Goal: Task Accomplishment & Management: Use online tool/utility

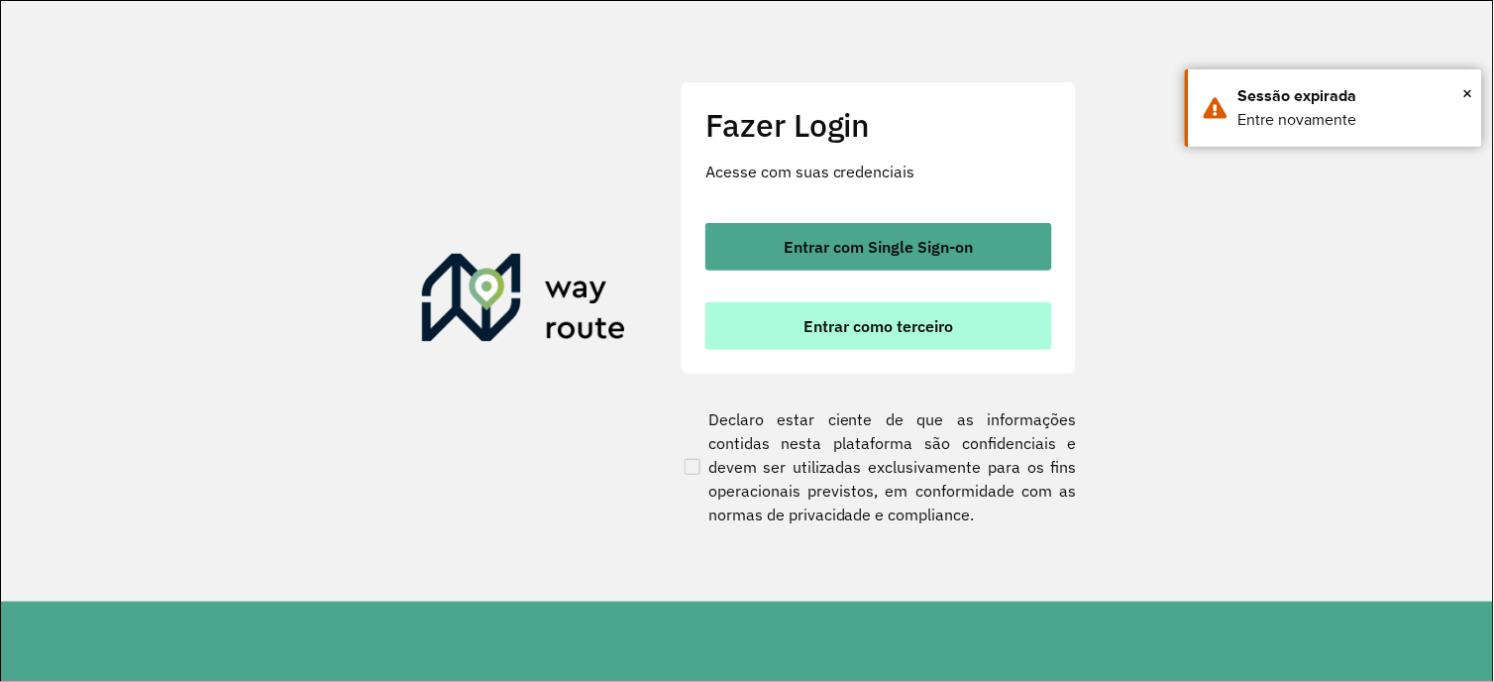
click at [982, 325] on button "Entrar como terceiro" at bounding box center [878, 326] width 347 height 48
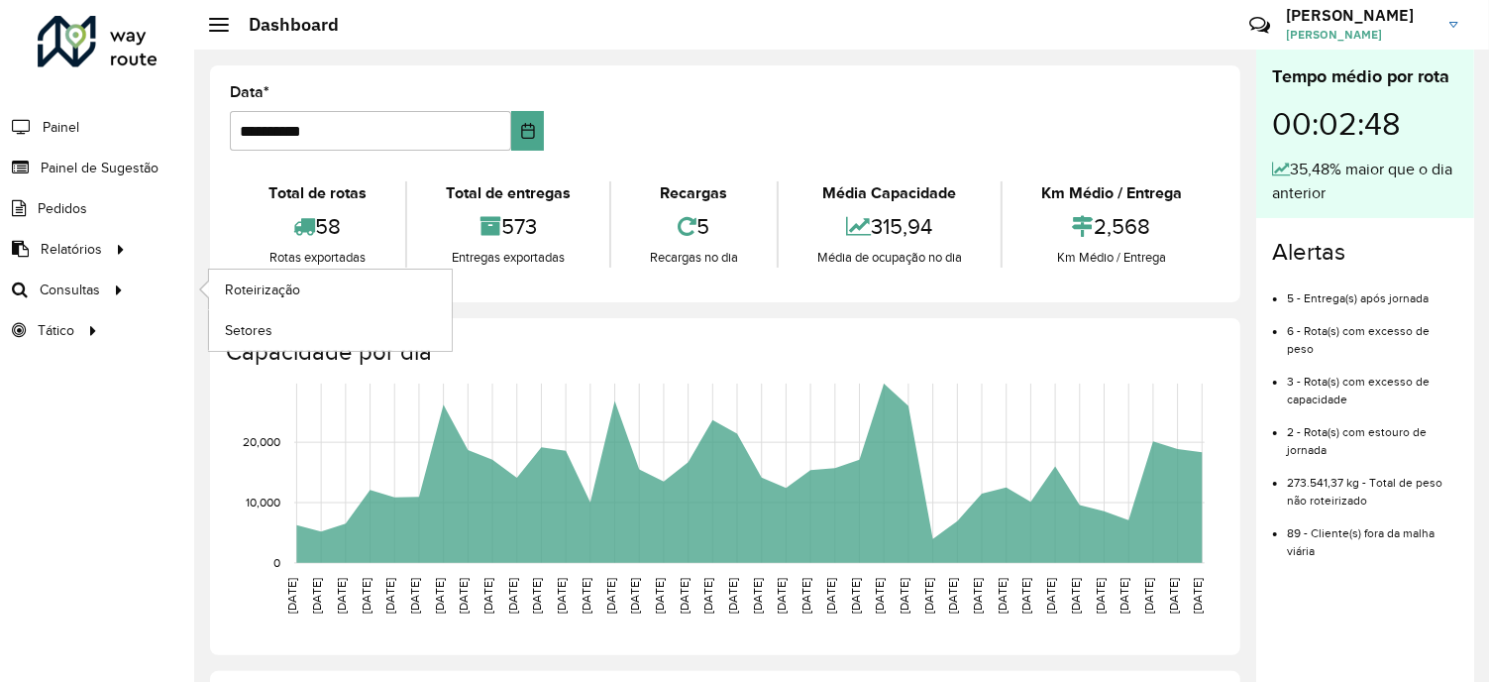
drag, startPoint x: 129, startPoint y: 290, endPoint x: 174, endPoint y: 287, distance: 45.7
click at [129, 290] on div at bounding box center [115, 289] width 30 height 21
click at [267, 280] on span "Roteirização" at bounding box center [265, 289] width 80 height 21
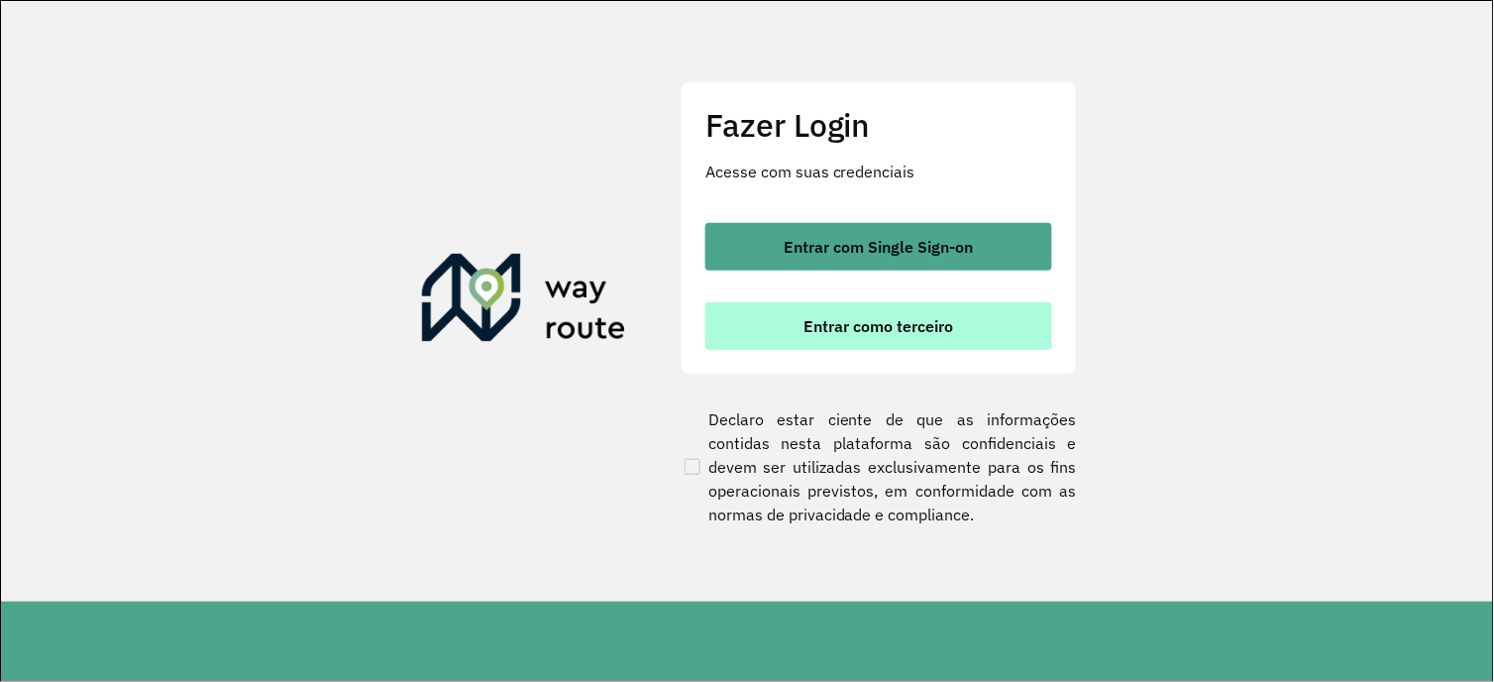
click at [836, 319] on span "Entrar como terceiro" at bounding box center [879, 326] width 150 height 16
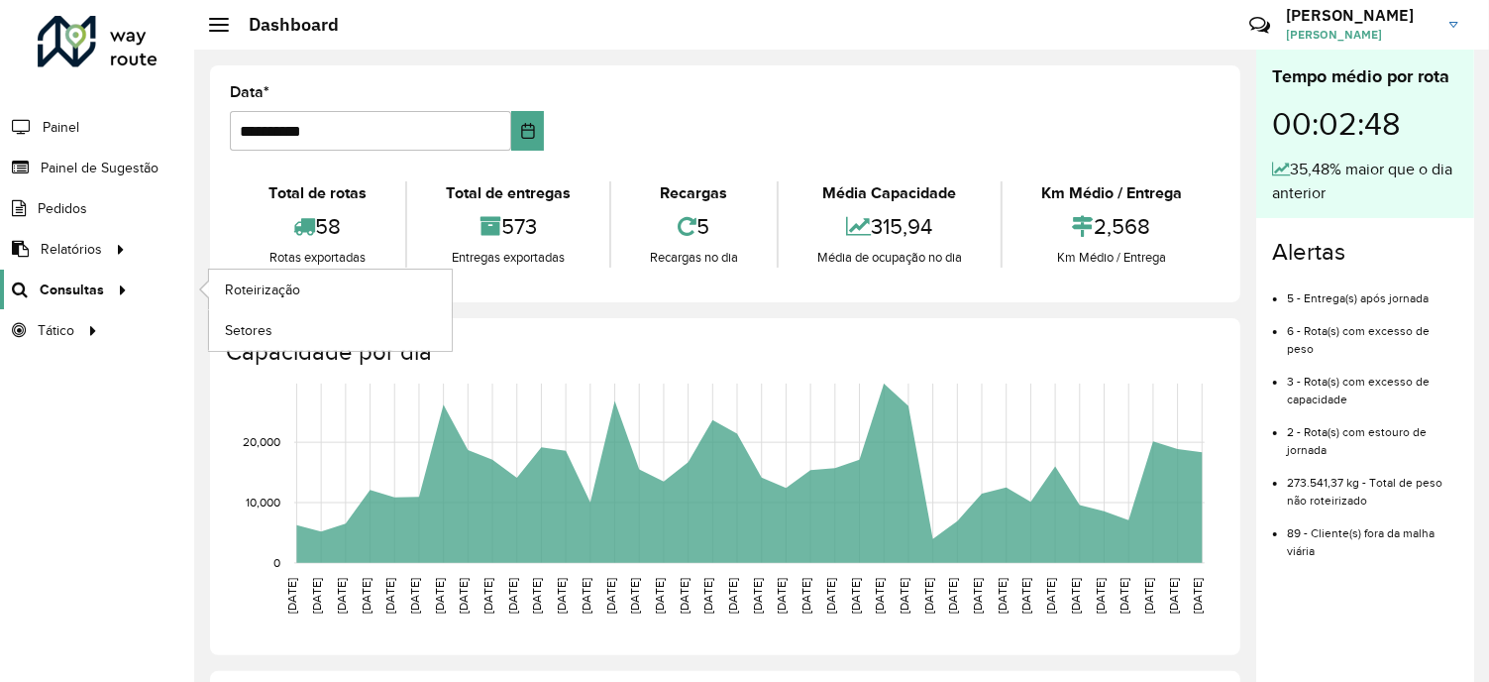
click at [126, 282] on icon at bounding box center [119, 288] width 17 height 30
click at [282, 290] on span "Roteirização" at bounding box center [265, 289] width 80 height 21
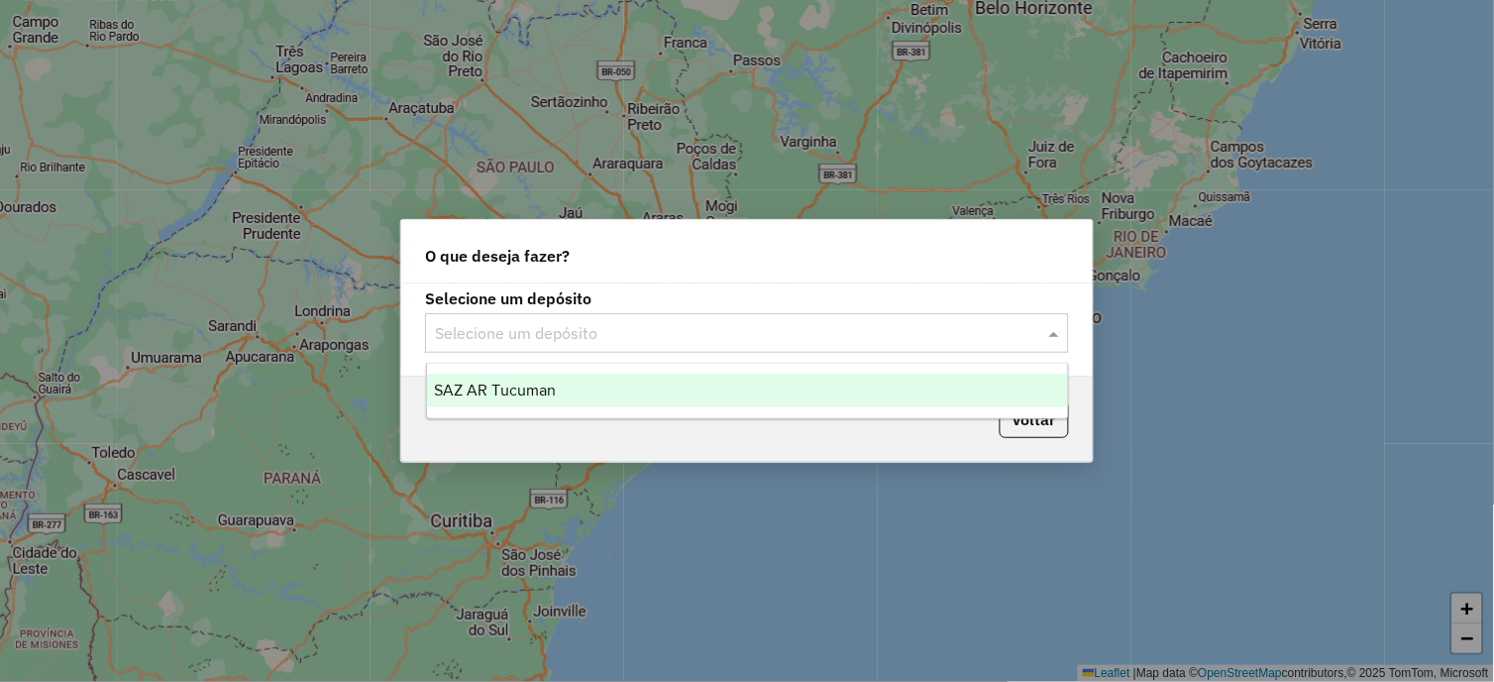
click at [1048, 324] on span at bounding box center [1056, 333] width 25 height 24
click at [477, 387] on span "SAZ AR Tucuman" at bounding box center [496, 389] width 122 height 17
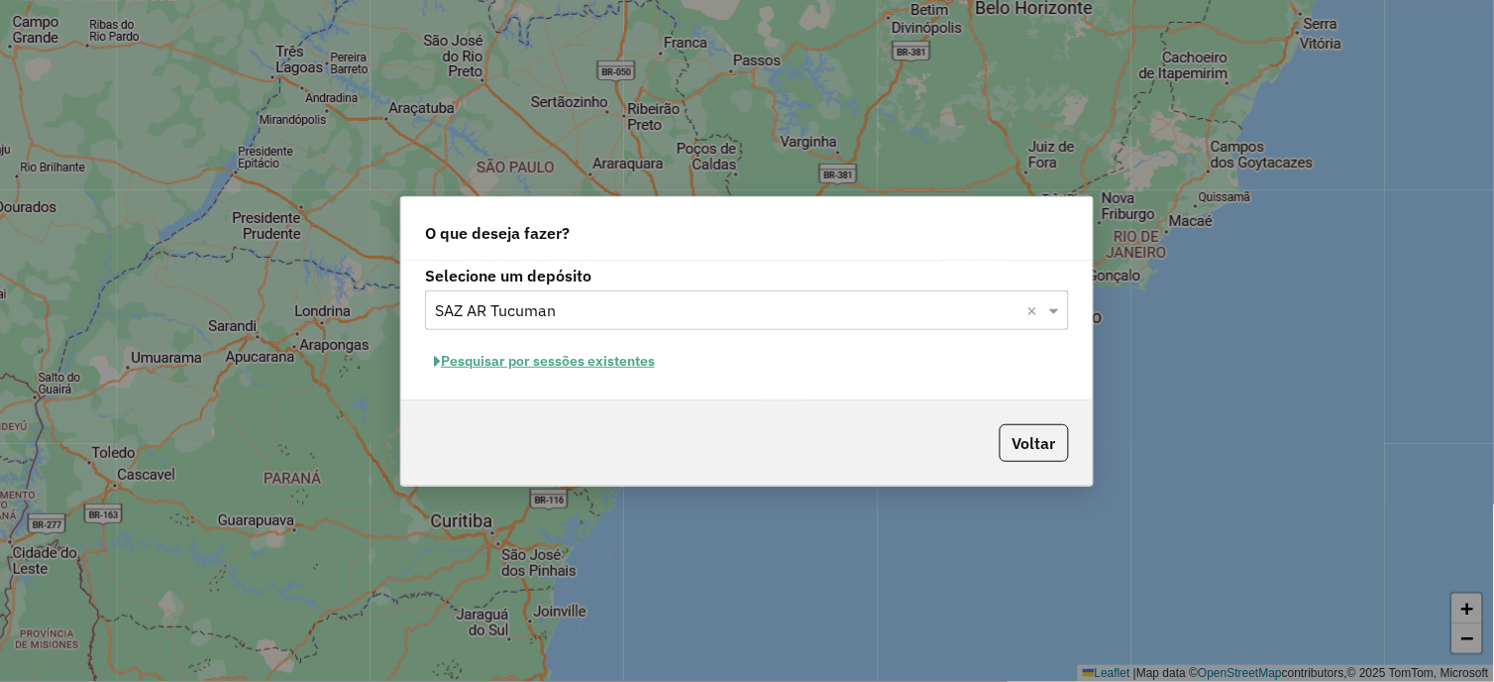
click at [557, 357] on button "Pesquisar por sessões existentes" at bounding box center [544, 361] width 239 height 31
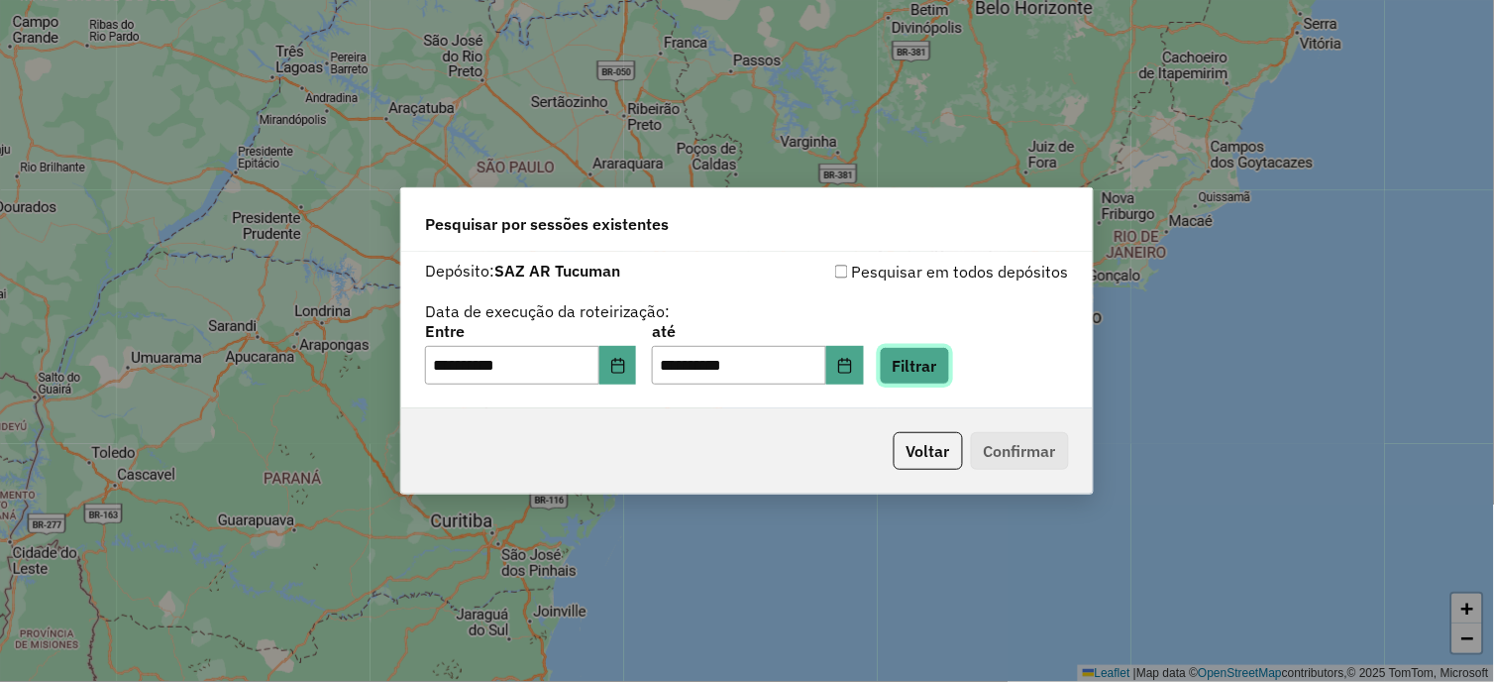
click at [912, 367] on button "Filtrar" at bounding box center [915, 366] width 70 height 38
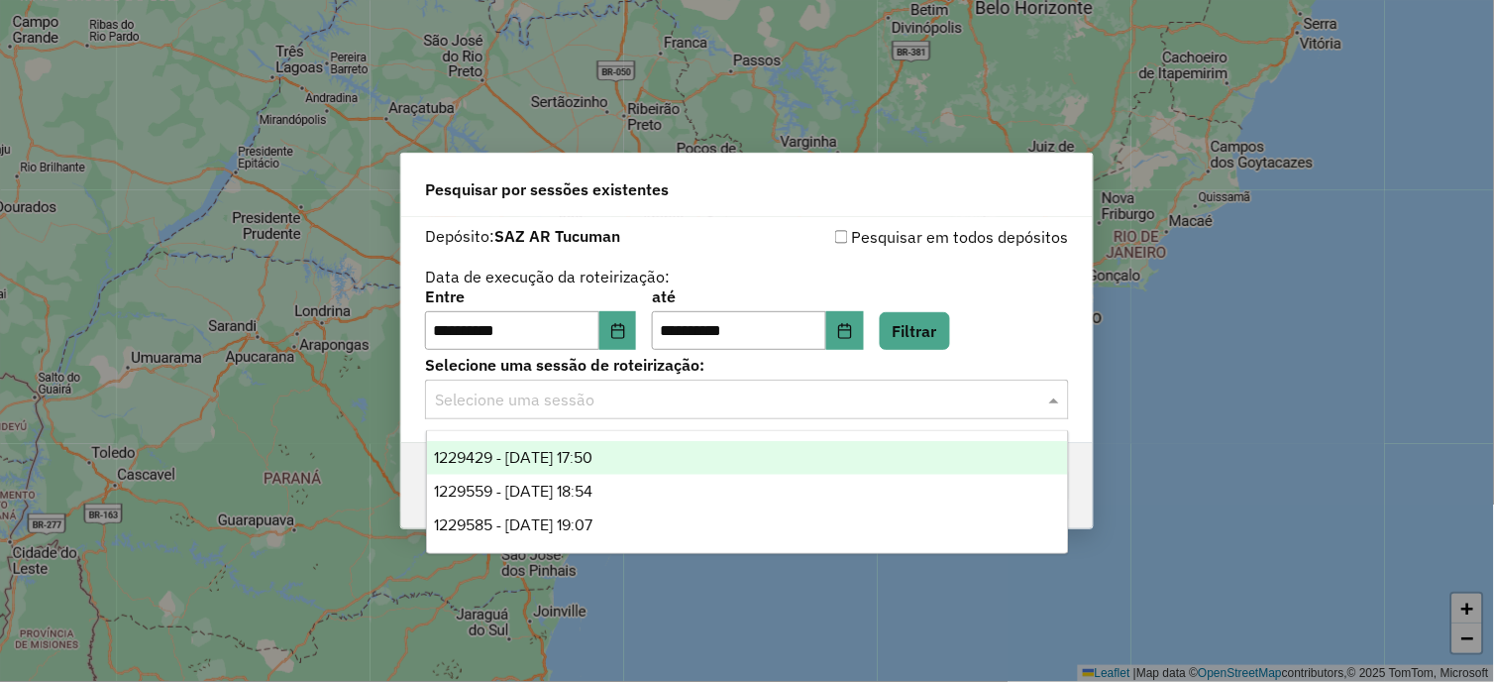
click at [1053, 399] on span at bounding box center [1056, 399] width 25 height 24
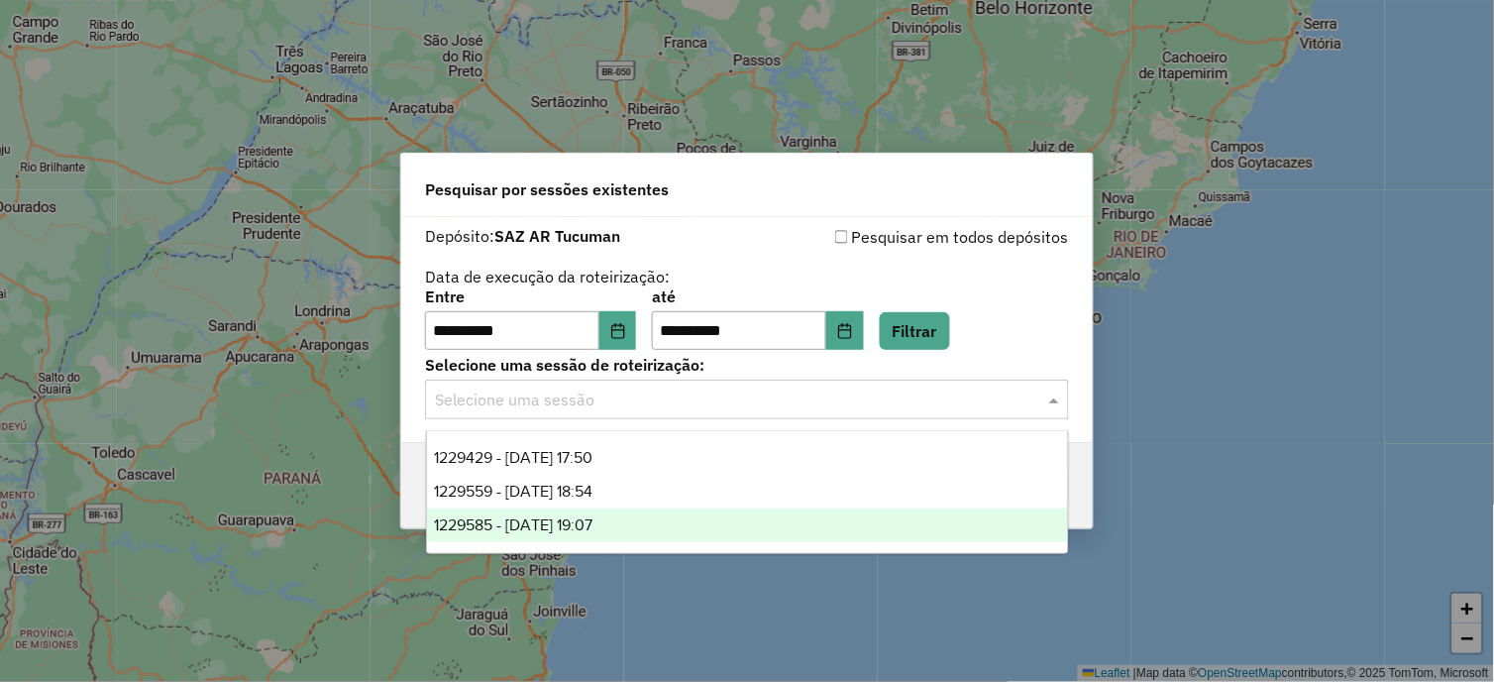
drag, startPoint x: 640, startPoint y: 513, endPoint x: 686, endPoint y: 516, distance: 46.7
click at [639, 513] on div "1229585 - 14/08/2025 19:07" at bounding box center [748, 525] width 642 height 34
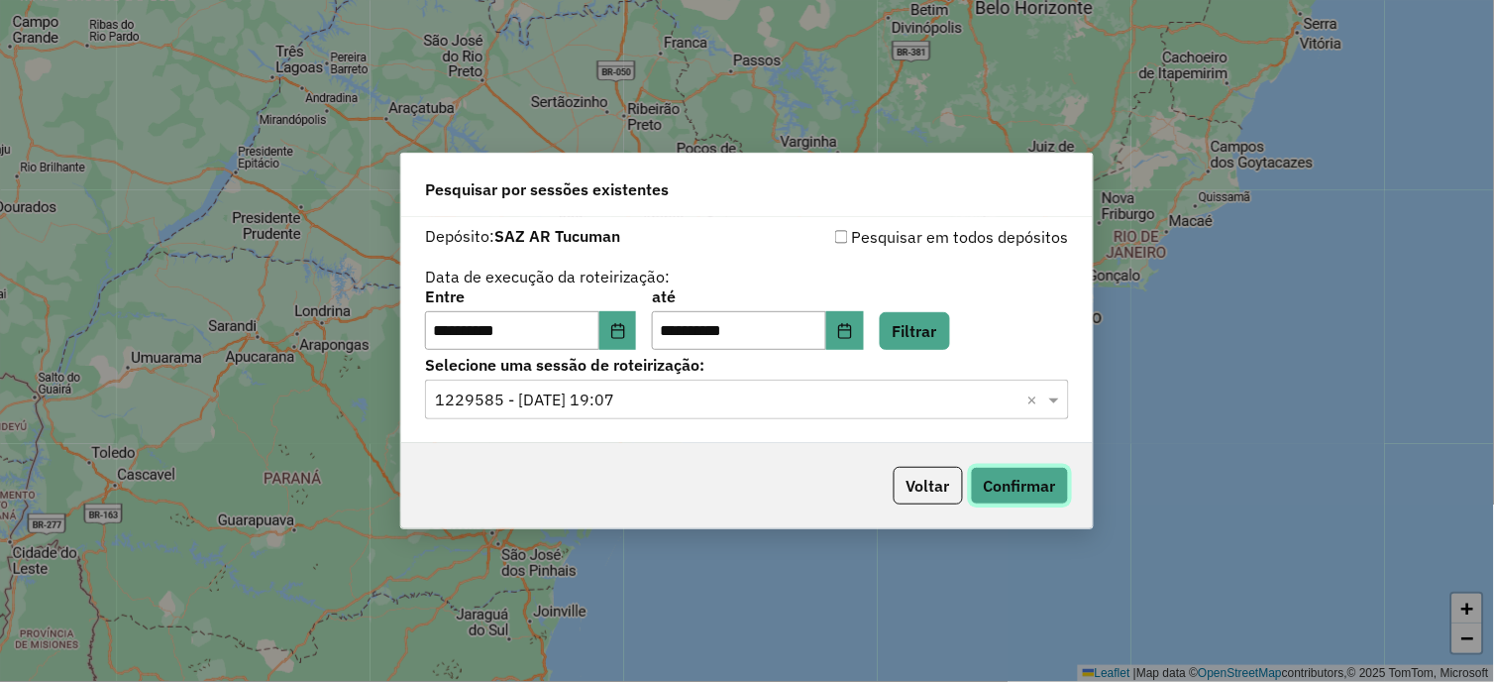
click at [992, 498] on button "Confirmar" at bounding box center [1020, 486] width 98 height 38
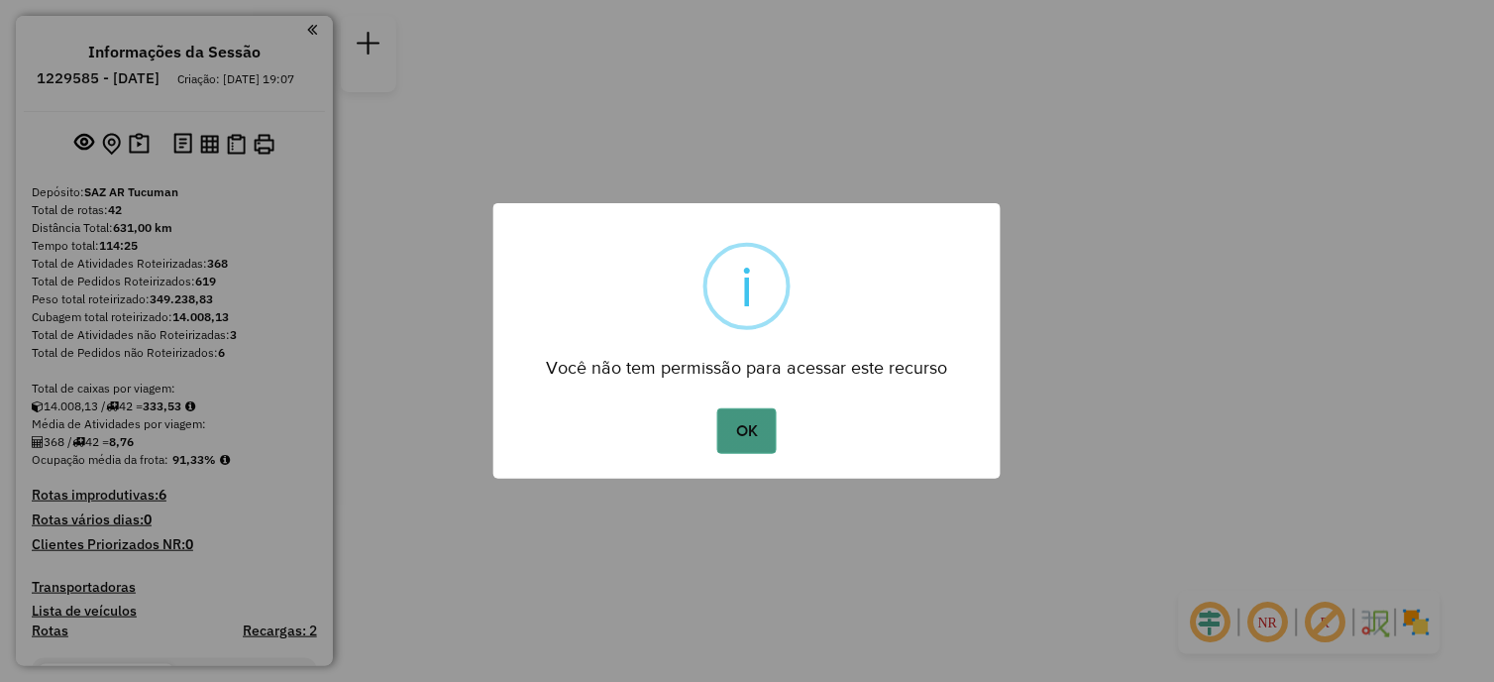
click at [749, 438] on button "OK" at bounding box center [746, 431] width 58 height 46
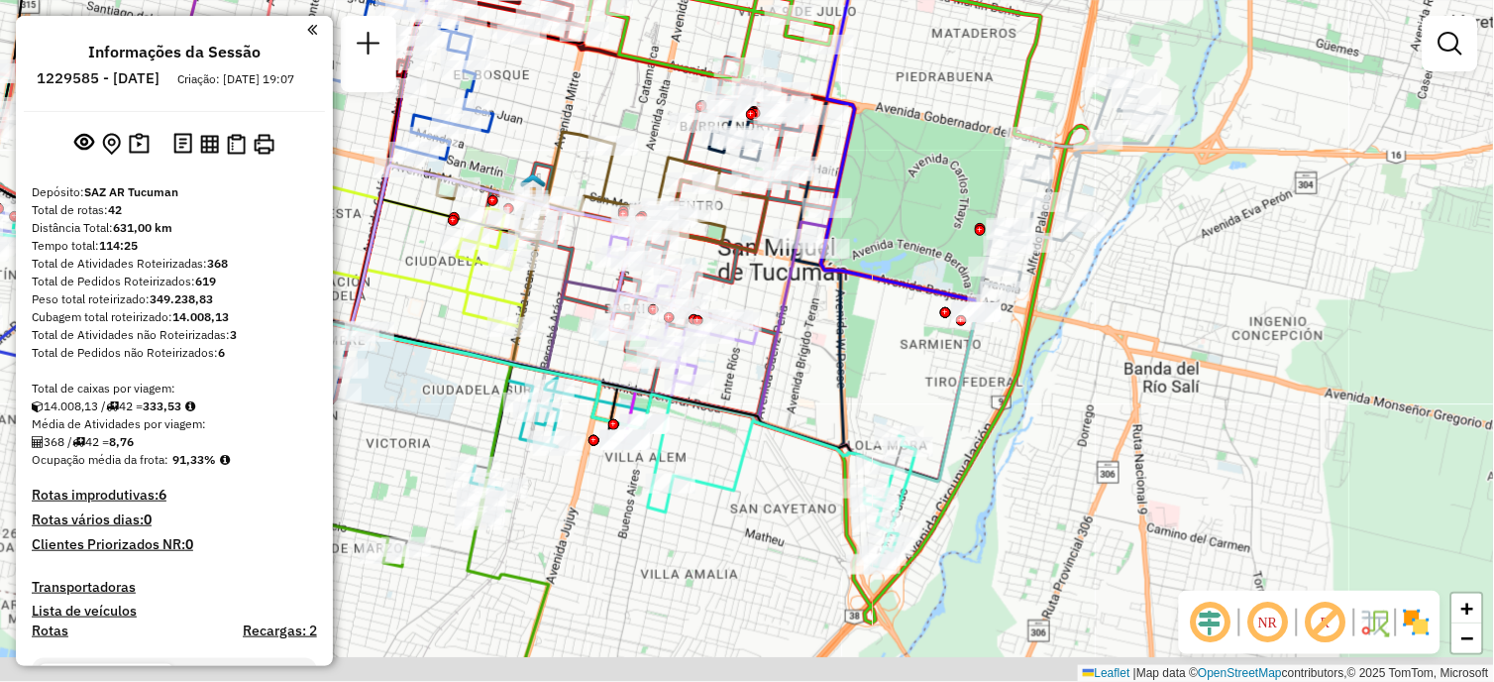
drag, startPoint x: 921, startPoint y: 387, endPoint x: 933, endPoint y: 295, distance: 92.9
click at [933, 295] on icon at bounding box center [913, 75] width 184 height 474
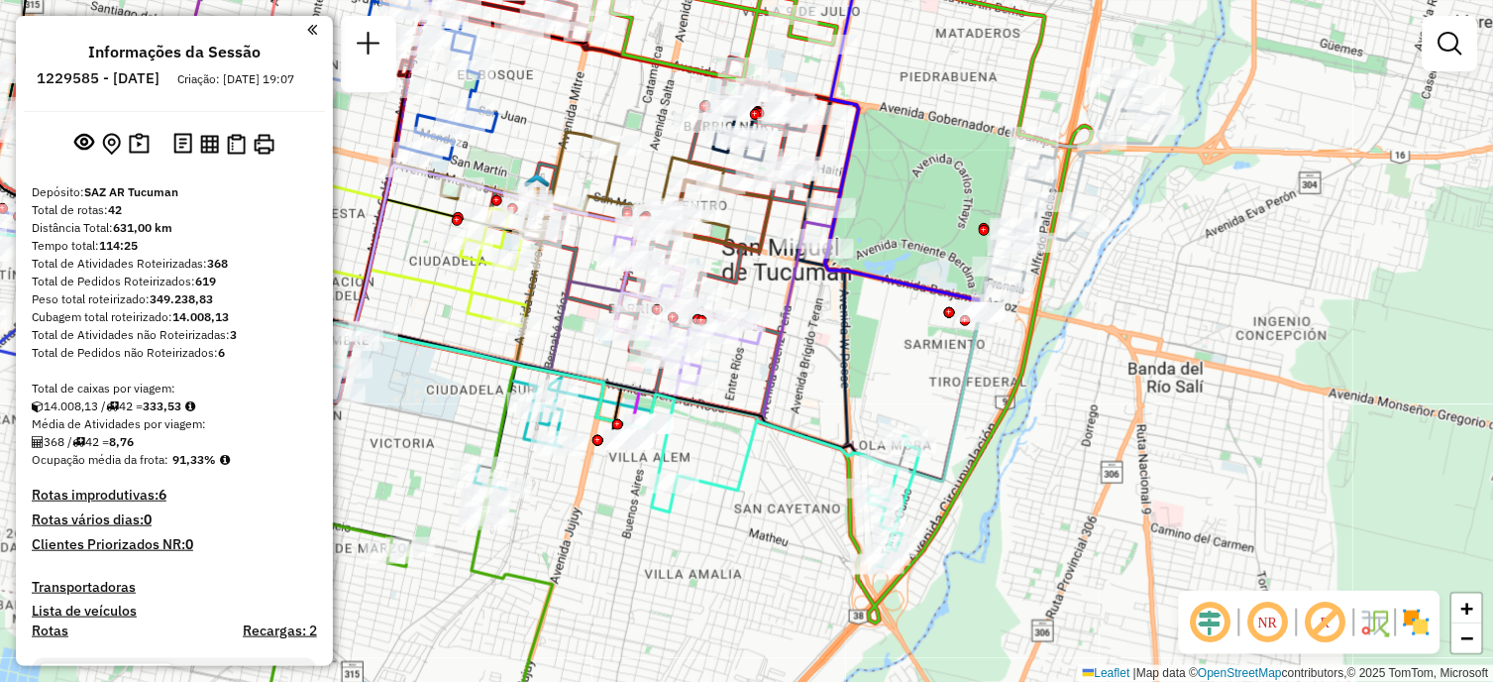
drag, startPoint x: 907, startPoint y: 317, endPoint x: 998, endPoint y: 377, distance: 109.3
click at [1005, 379] on div "Janela de atendimento Grade de atendimento Capacidade Transportadoras Veículos …" at bounding box center [747, 341] width 1494 height 682
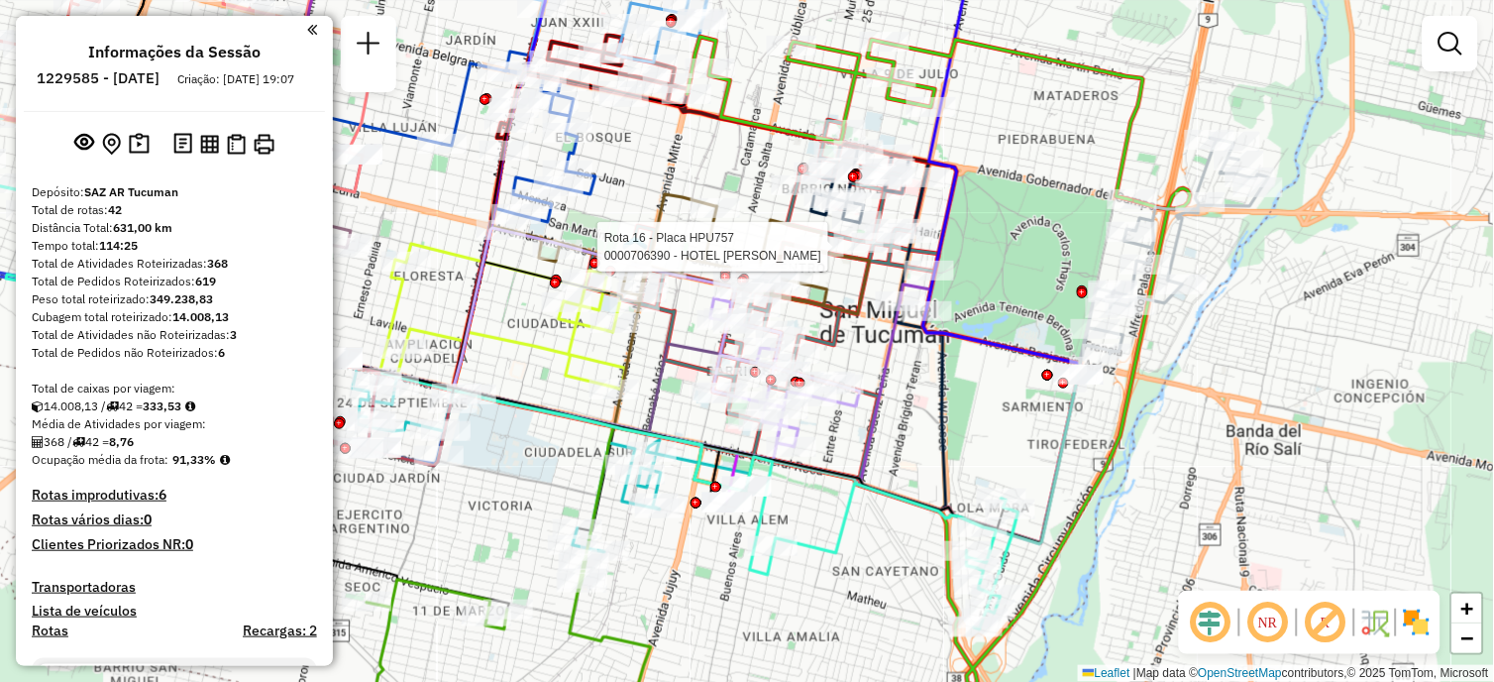
select select "**********"
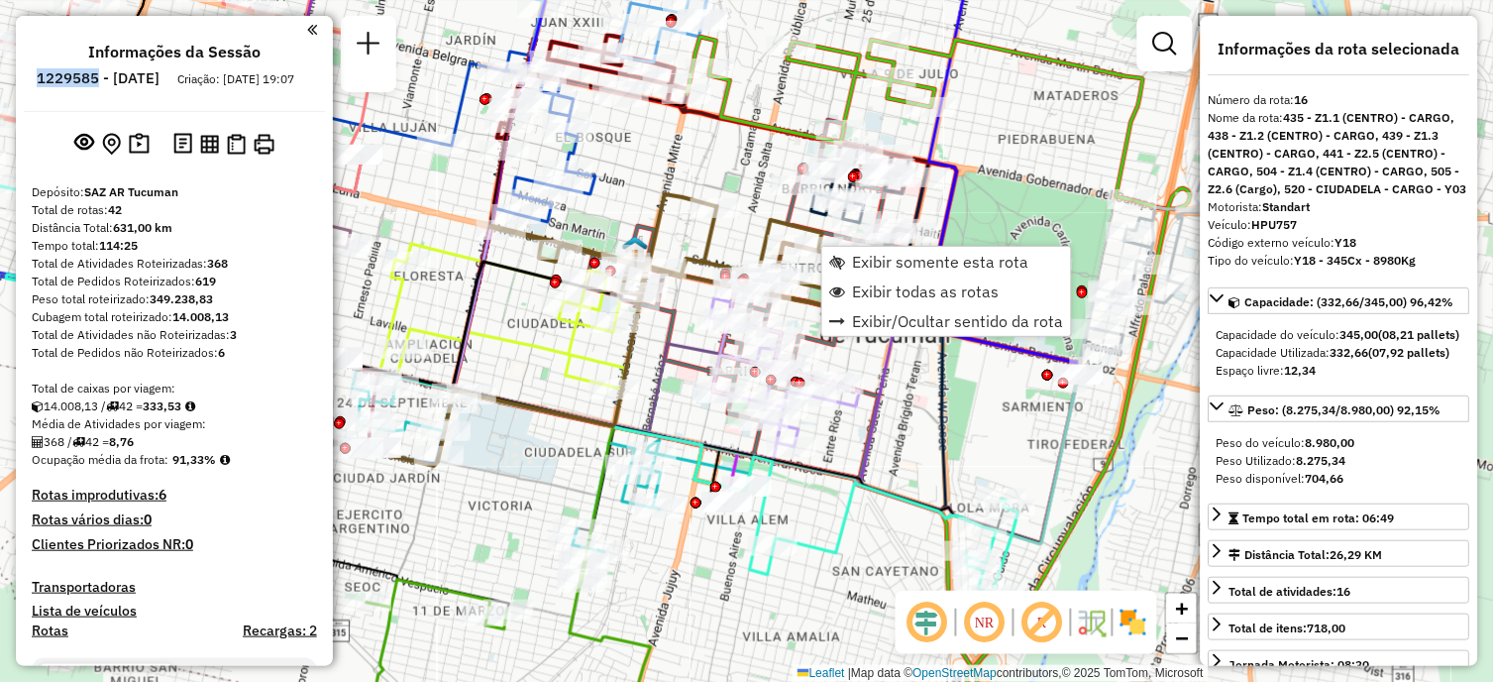
drag, startPoint x: 76, startPoint y: 77, endPoint x: 152, endPoint y: 82, distance: 75.4
click at [154, 82] on ul "Informações da Sessão 1229585 - 14/08/2025 Criação: 13/08/2025 19:07" at bounding box center [174, 69] width 301 height 52
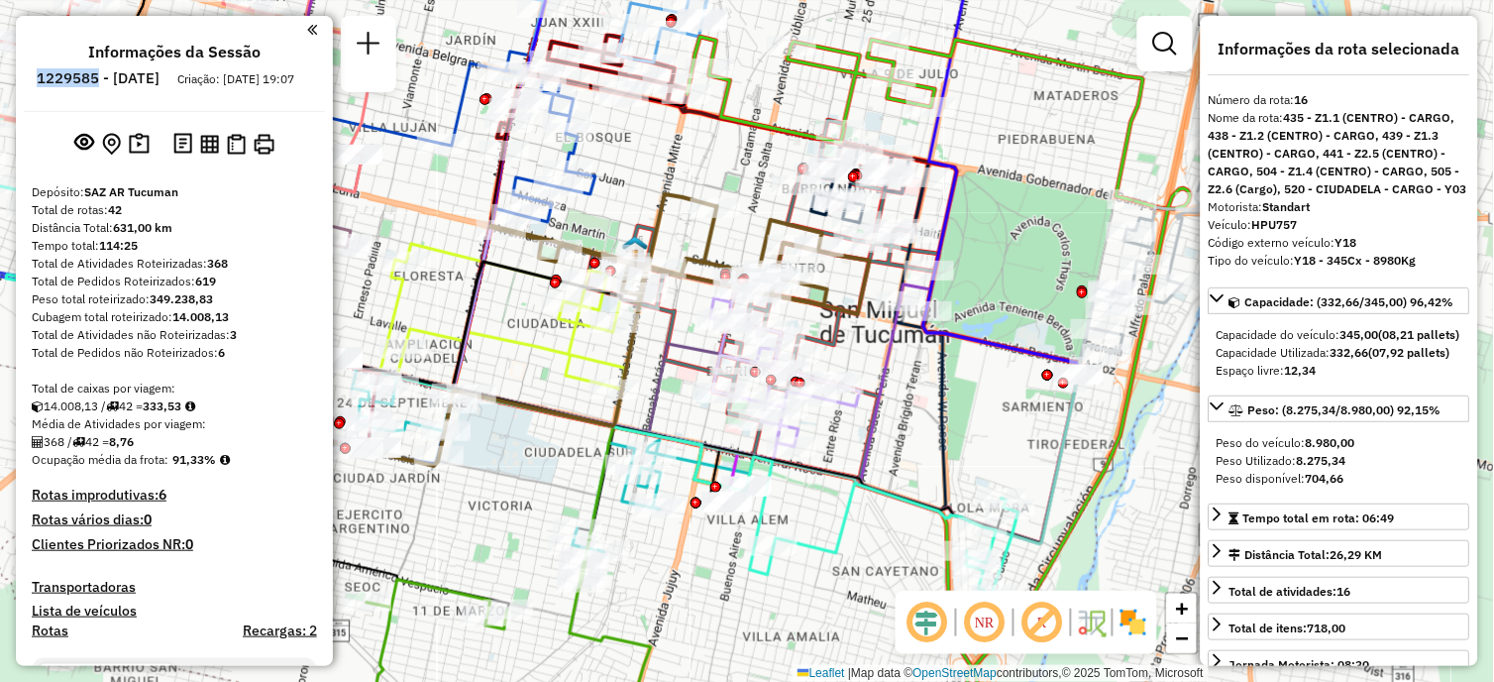
drag, startPoint x: 152, startPoint y: 82, endPoint x: 140, endPoint y: 82, distance: 11.9
copy h6 "1229585"
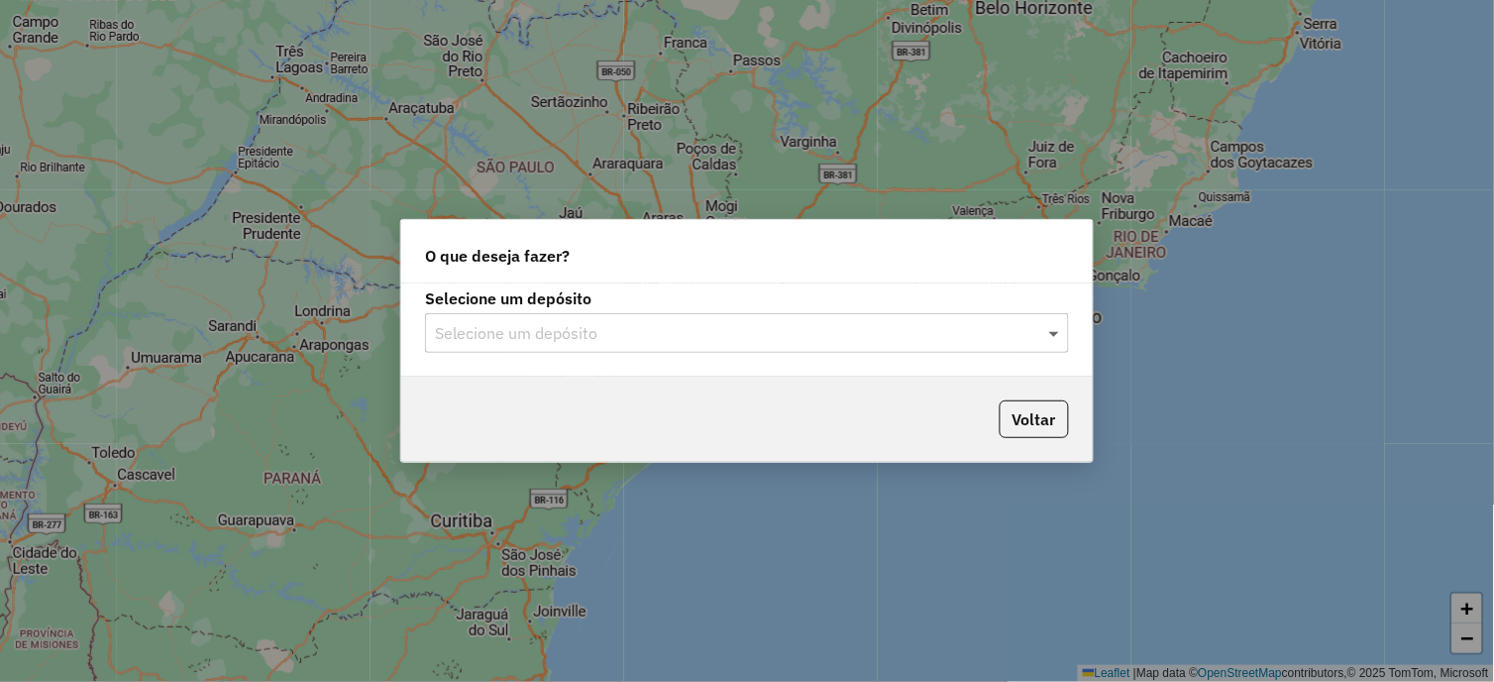
click at [1050, 339] on span at bounding box center [1056, 333] width 25 height 24
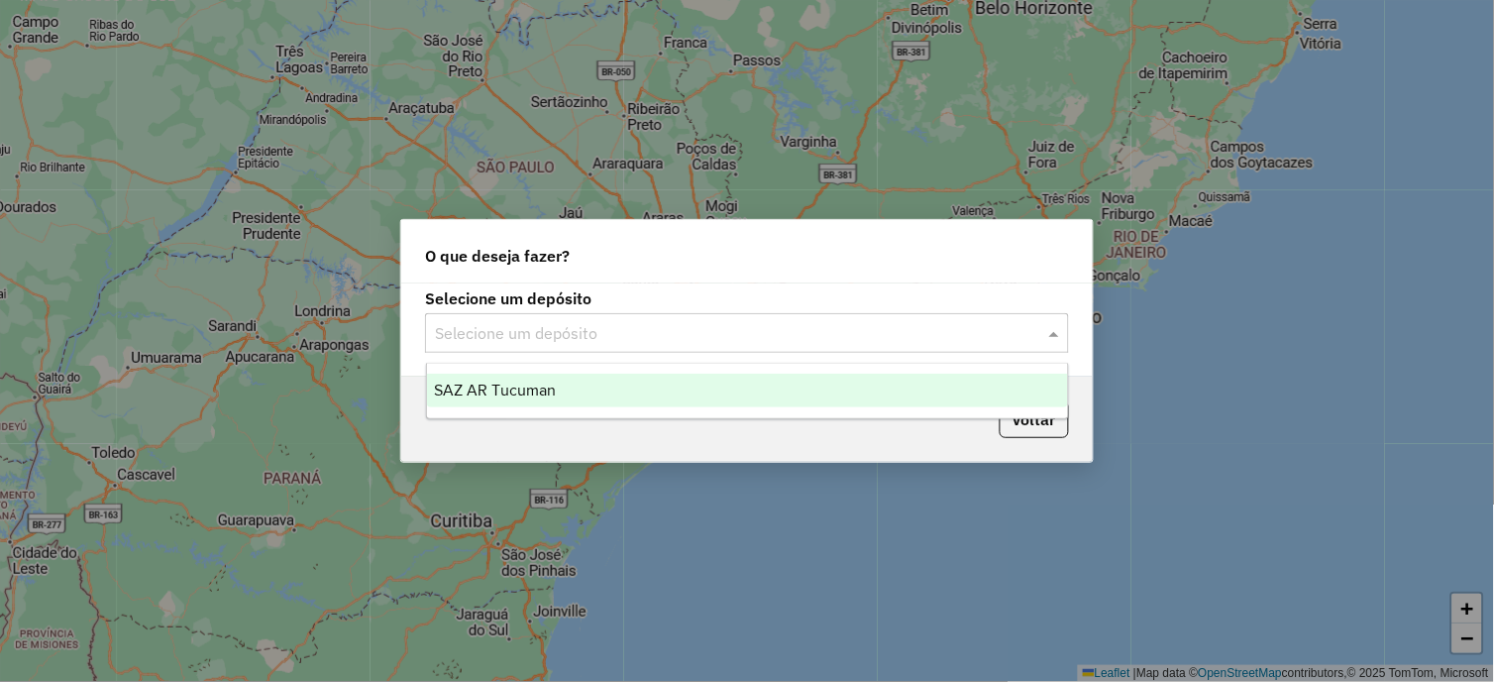
click at [714, 381] on div "SAZ AR Tucuman" at bounding box center [748, 390] width 642 height 34
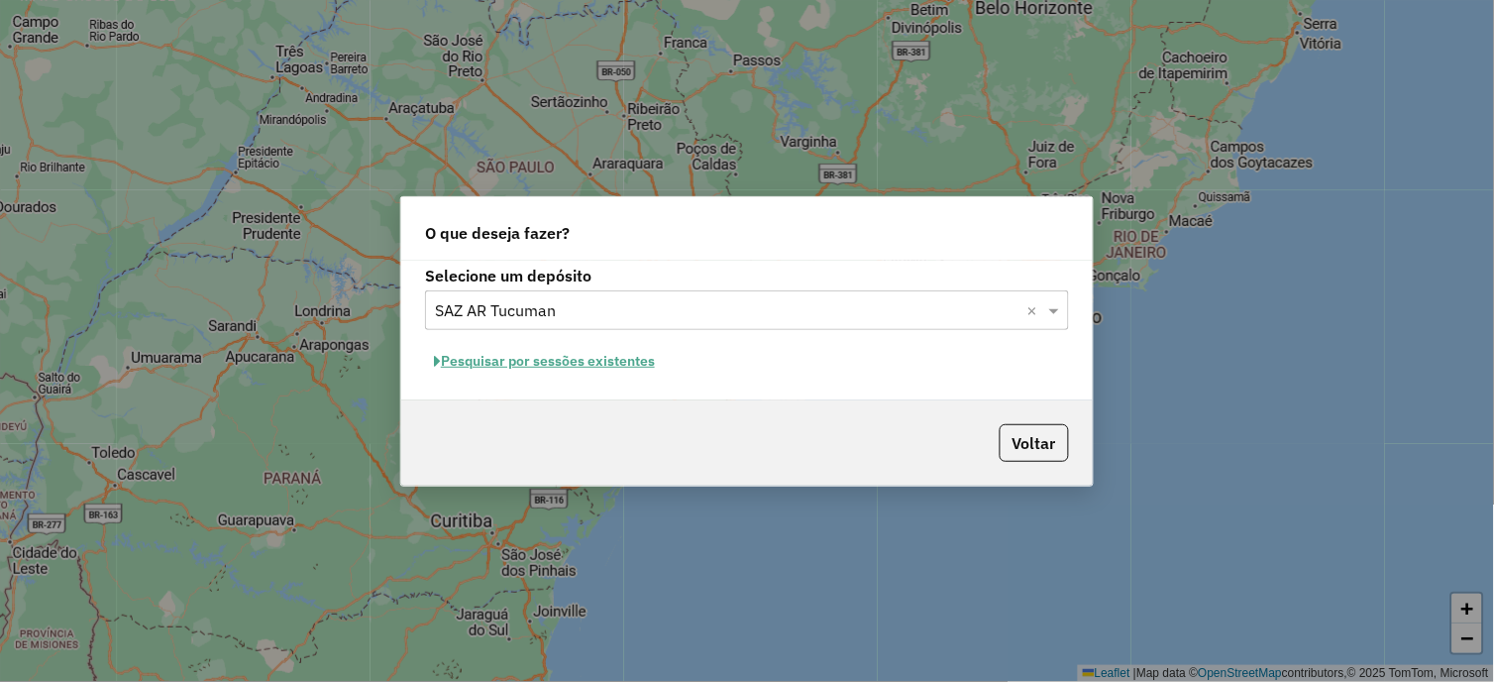
click at [571, 359] on button "Pesquisar por sessões existentes" at bounding box center [544, 361] width 239 height 31
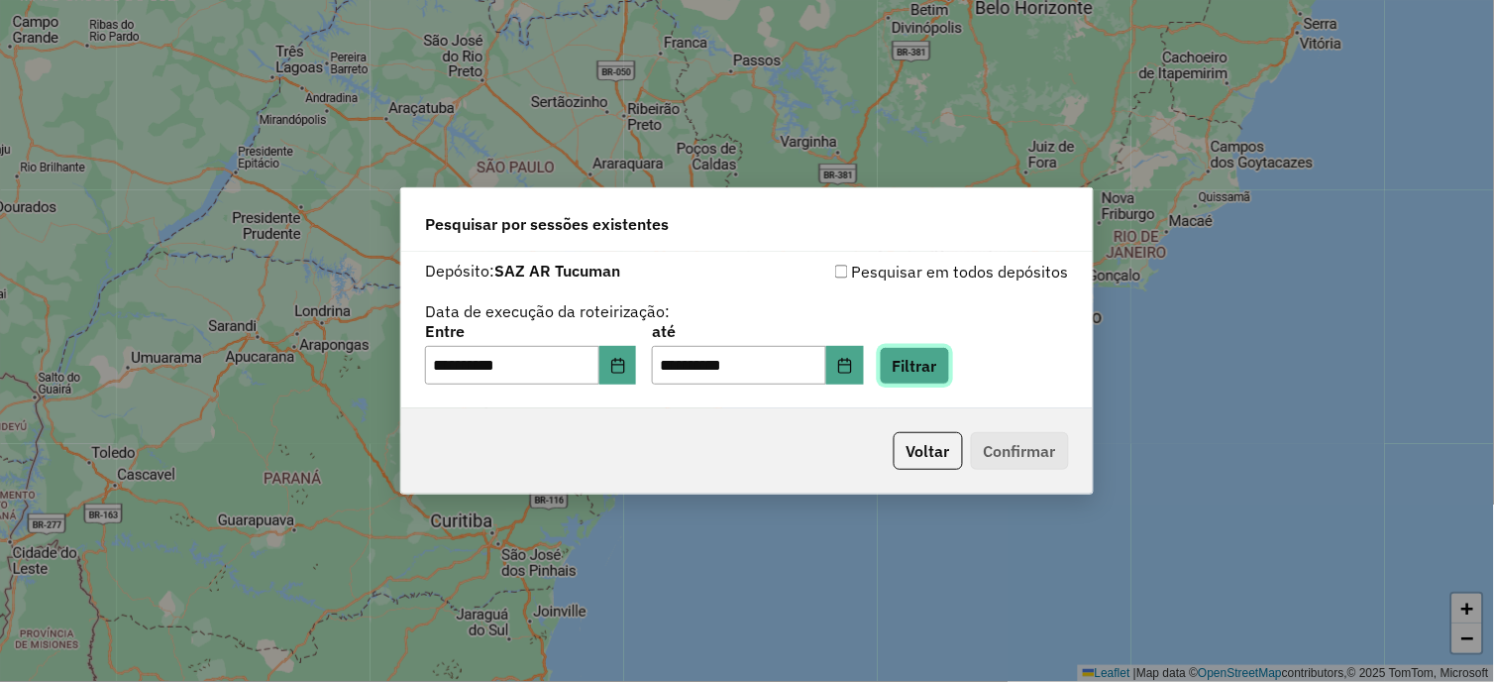
drag, startPoint x: 928, startPoint y: 373, endPoint x: 866, endPoint y: 369, distance: 62.5
click at [924, 372] on button "Filtrar" at bounding box center [915, 366] width 70 height 38
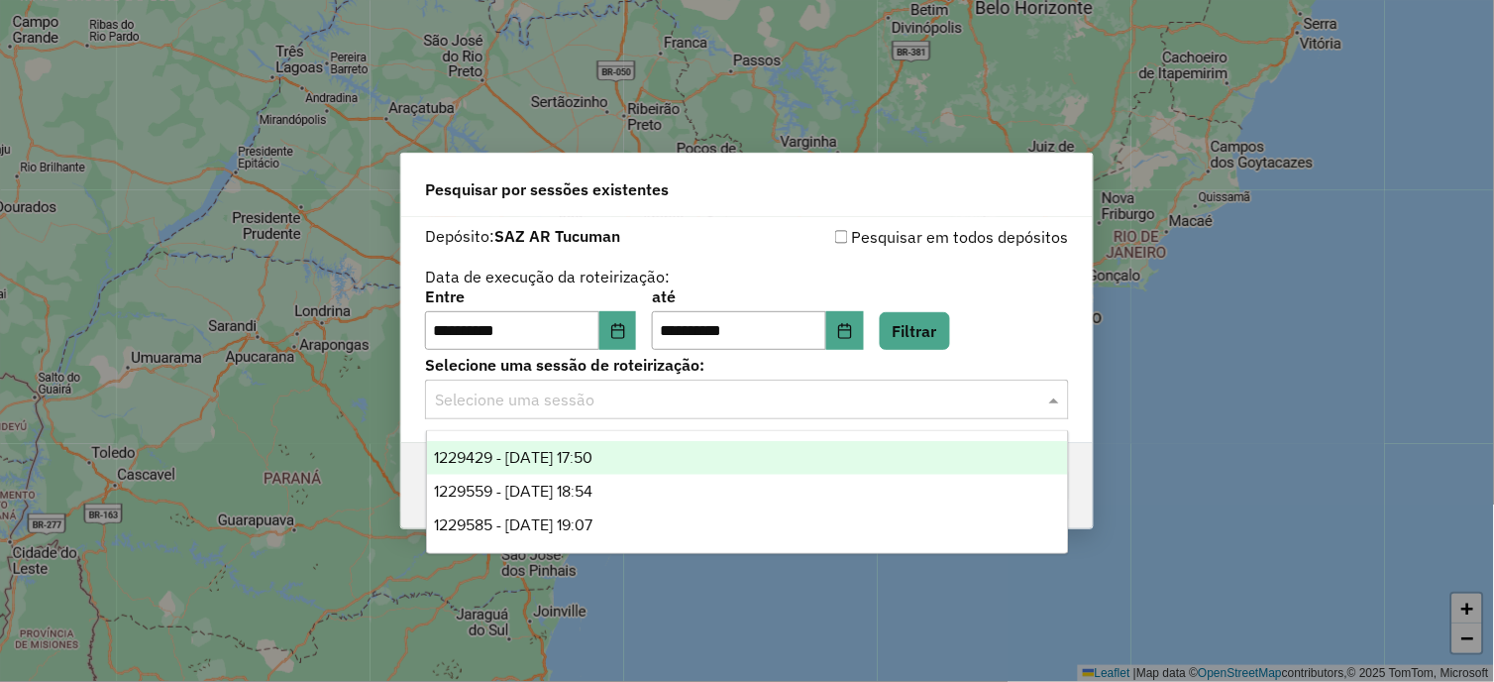
click at [1052, 391] on span at bounding box center [1056, 399] width 25 height 24
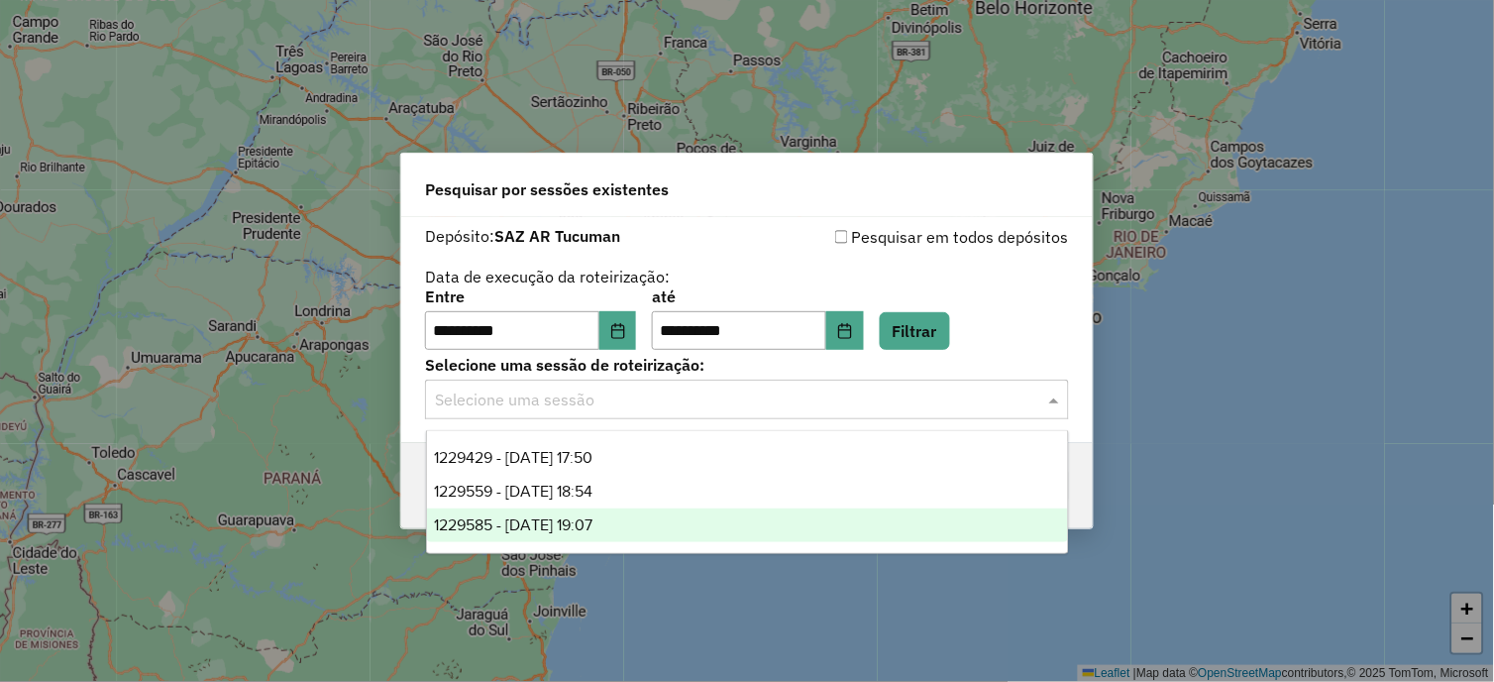
click at [547, 527] on span "1229585 - 14/08/2025 19:07" at bounding box center [514, 524] width 158 height 17
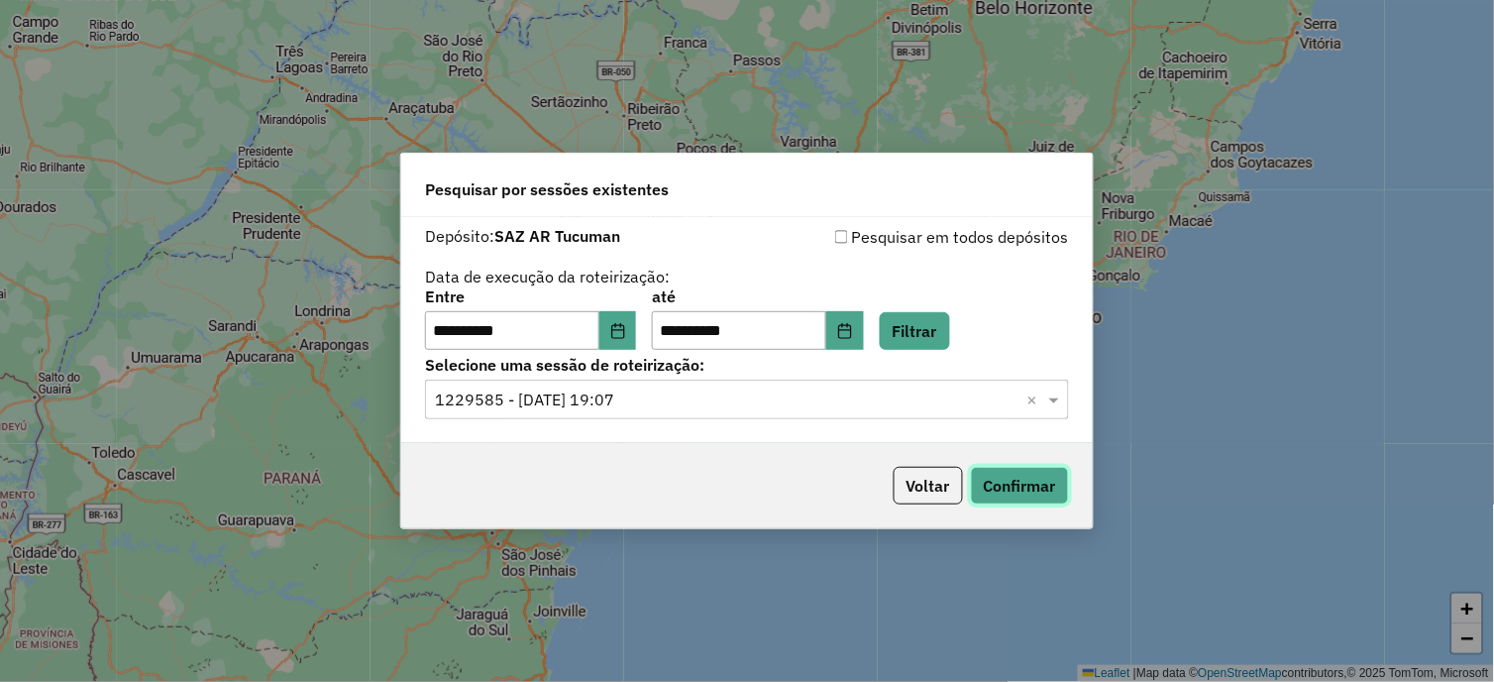
click at [1036, 483] on button "Confirmar" at bounding box center [1020, 486] width 98 height 38
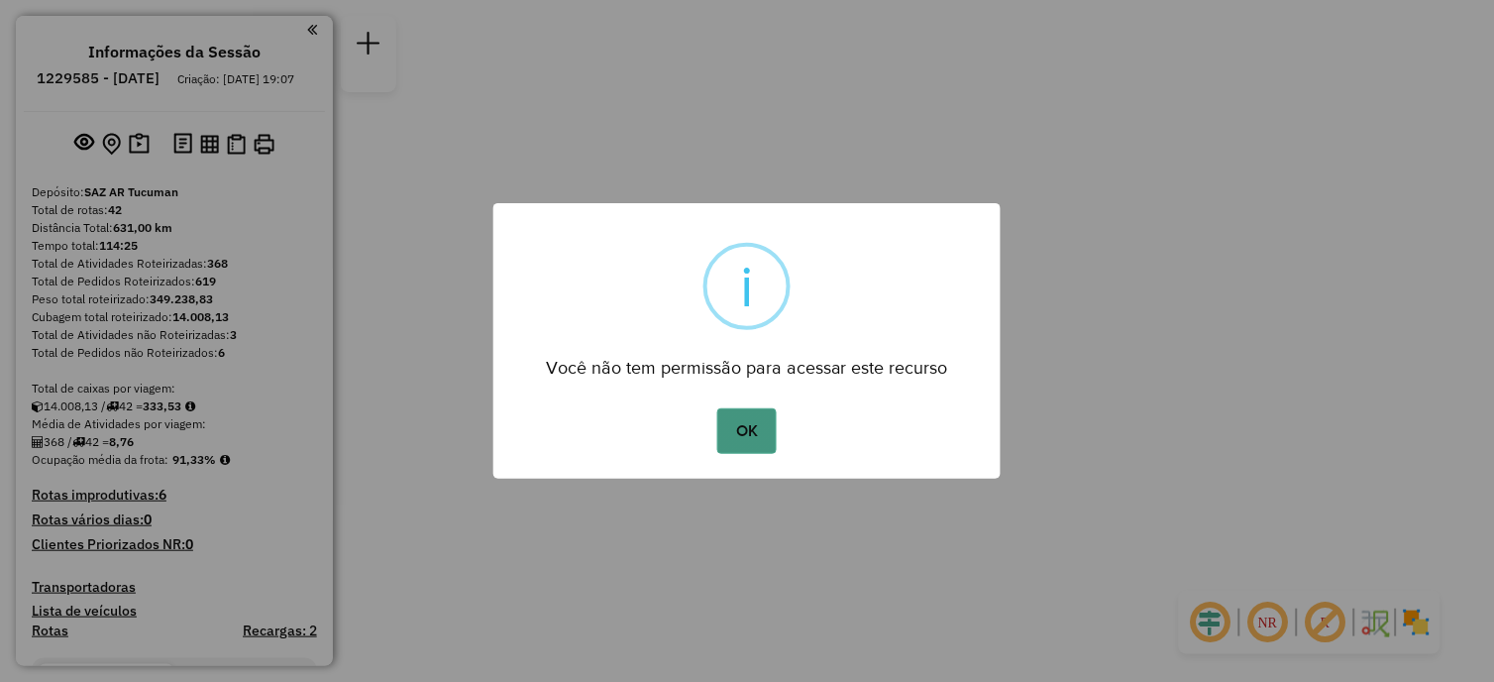
click at [745, 419] on button "OK" at bounding box center [746, 431] width 58 height 46
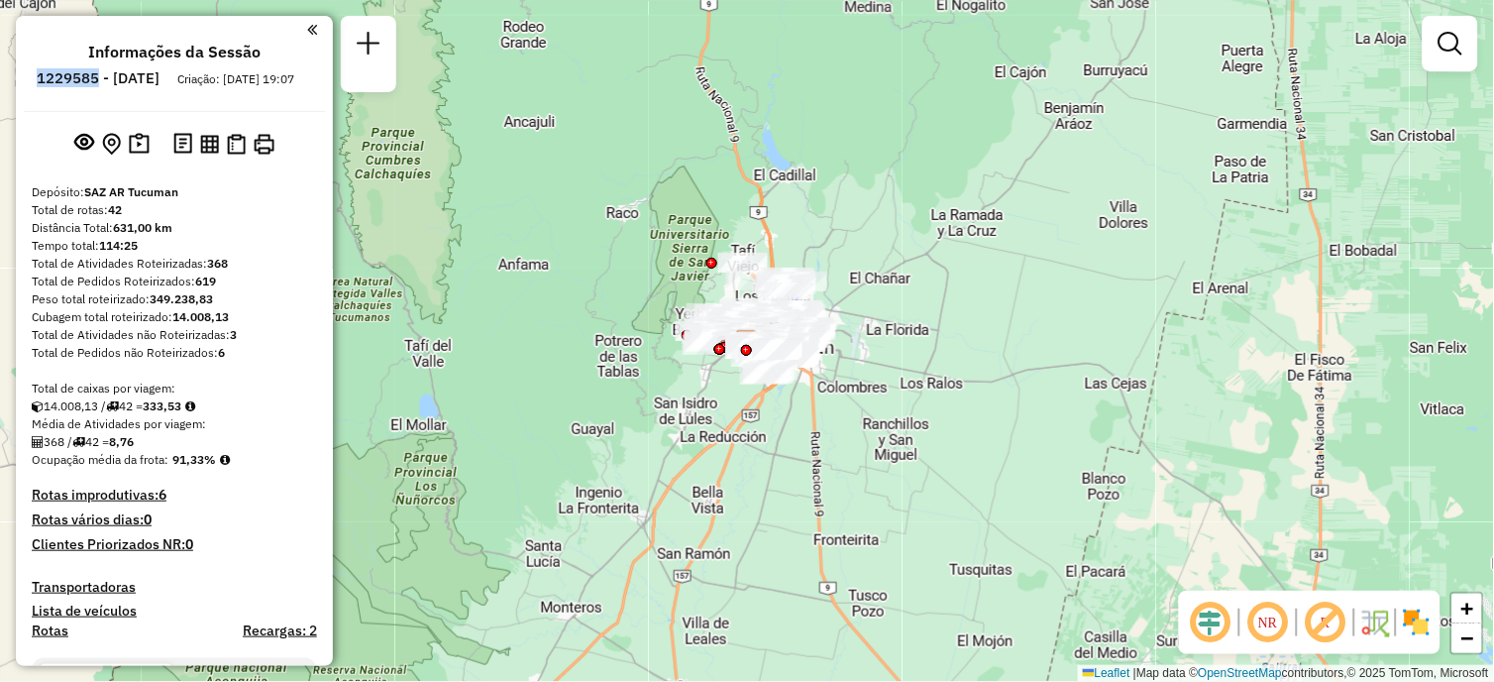
drag, startPoint x: 86, startPoint y: 76, endPoint x: 154, endPoint y: 81, distance: 67.5
click at [154, 81] on li "1229585 - [DATE]" at bounding box center [98, 82] width 133 height 26
copy h6 "1229585"
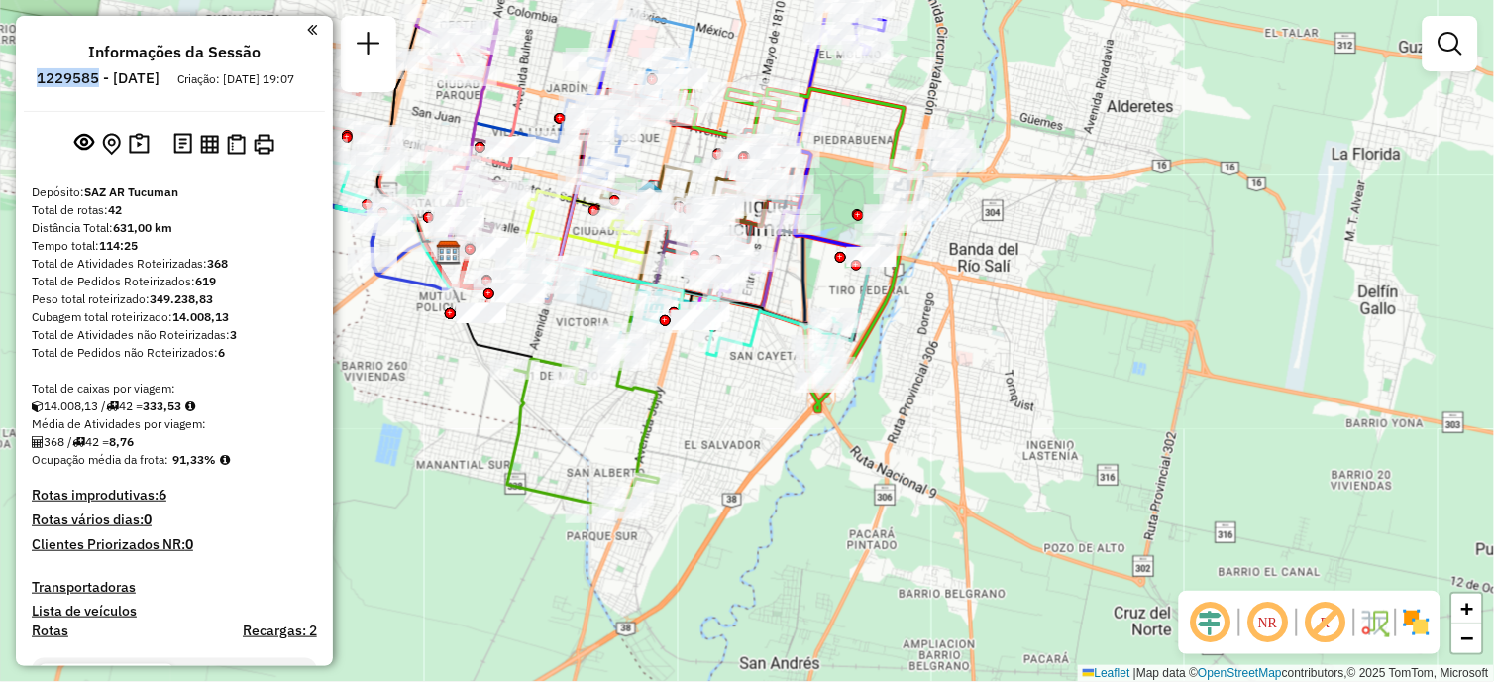
drag, startPoint x: 1127, startPoint y: 155, endPoint x: 1014, endPoint y: 309, distance: 191.4
click at [1050, 353] on div "Janela de atendimento Grade de atendimento Capacidade Transportadoras Veículos …" at bounding box center [747, 341] width 1494 height 682
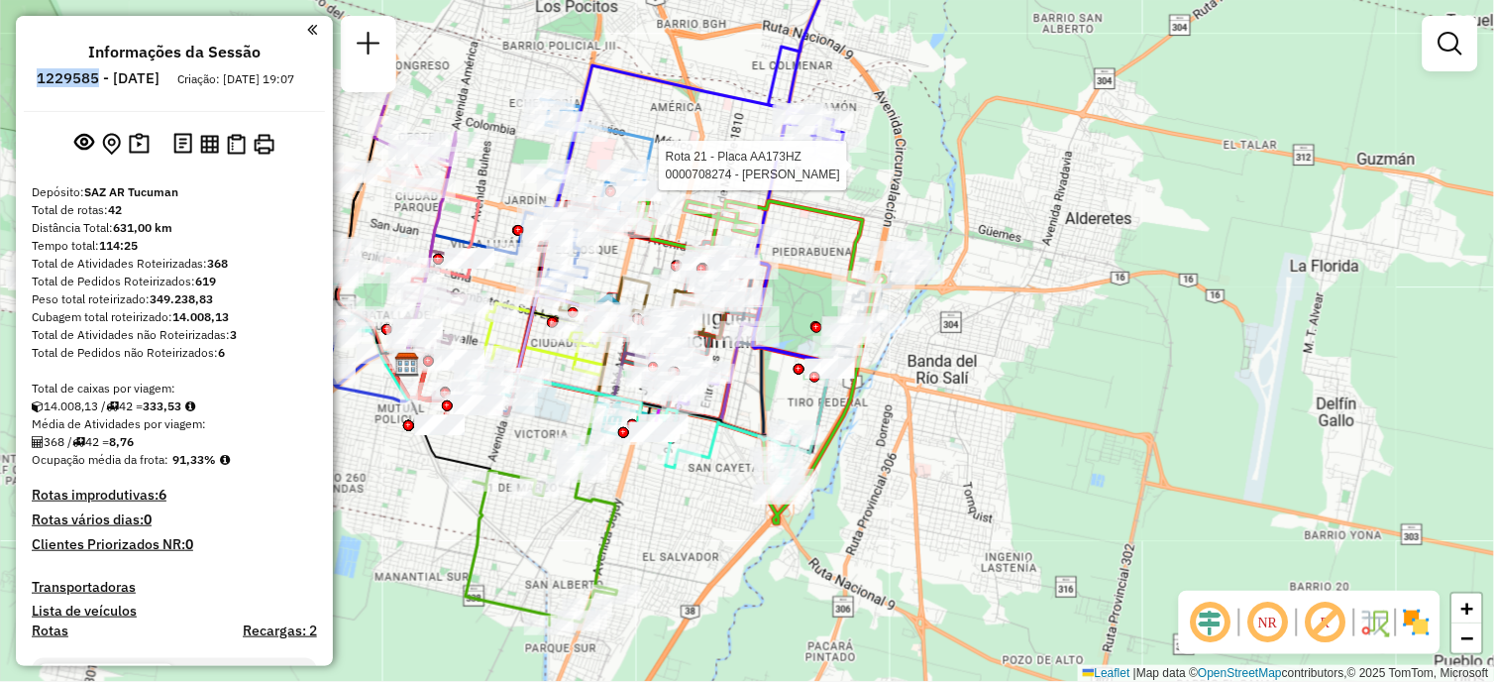
select select "**********"
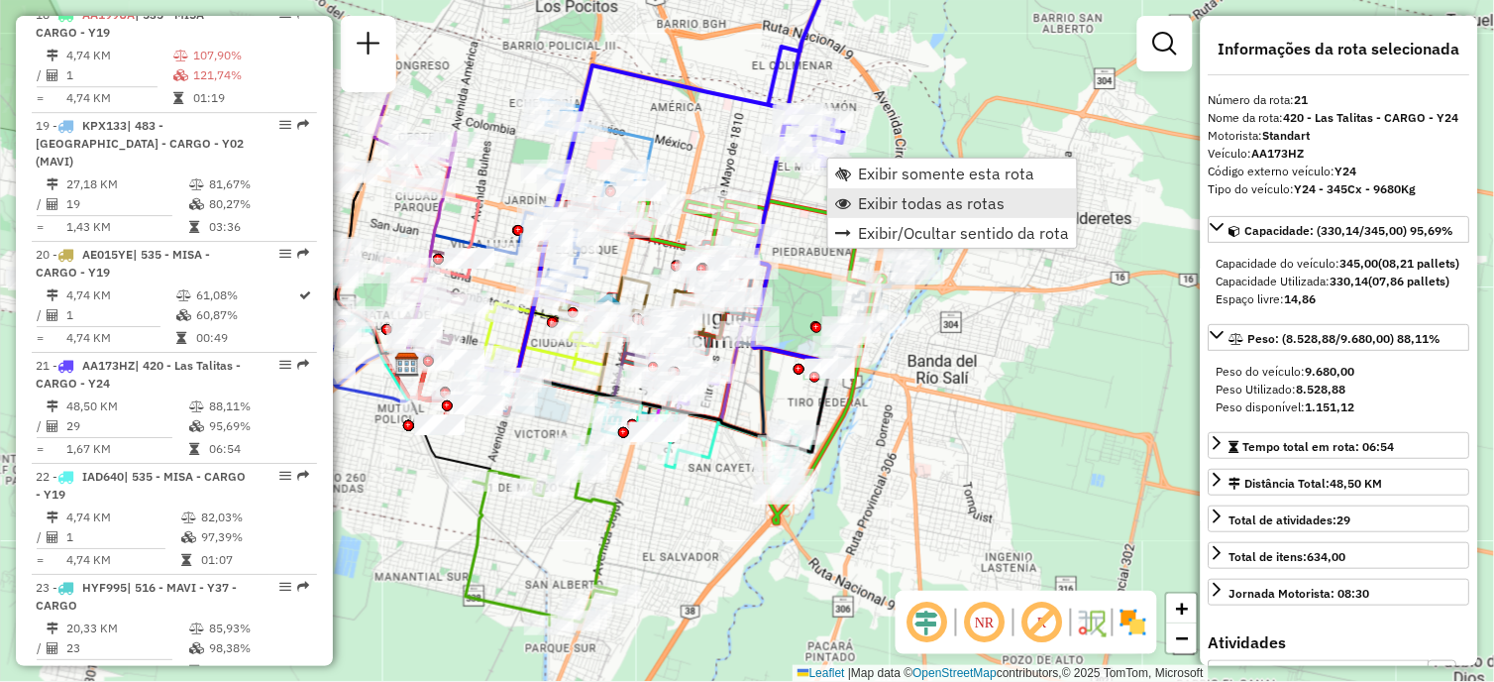
scroll to position [3331, 0]
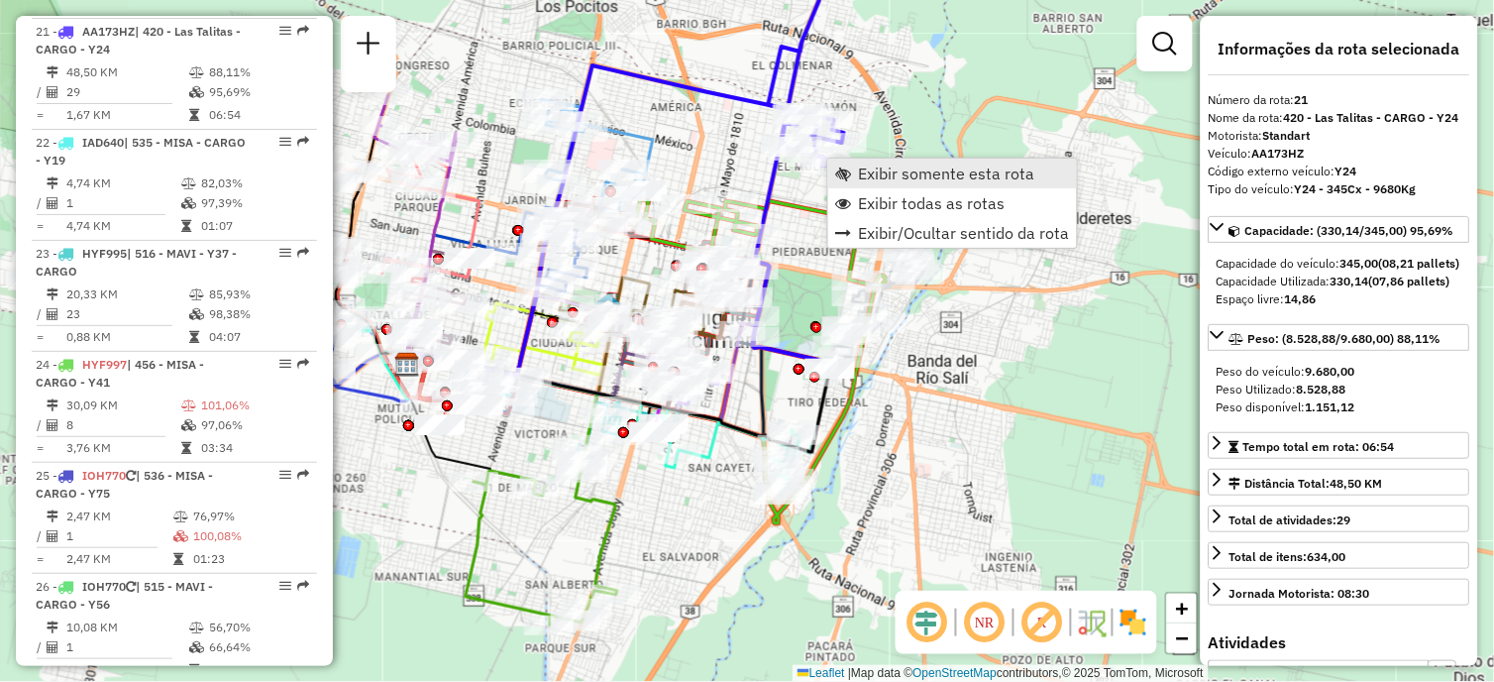
click at [925, 176] on span "Exibir somente esta rota" at bounding box center [947, 173] width 176 height 16
